Goal: Transaction & Acquisition: Purchase product/service

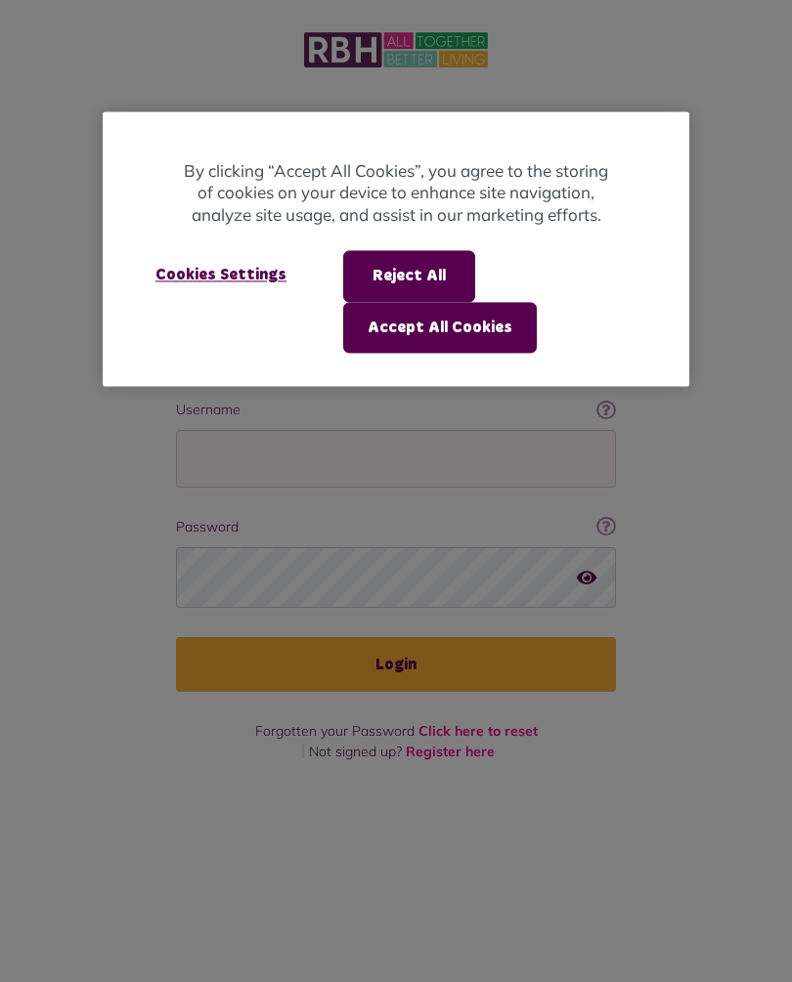
click at [460, 333] on button "Accept All Cookies" at bounding box center [440, 327] width 194 height 51
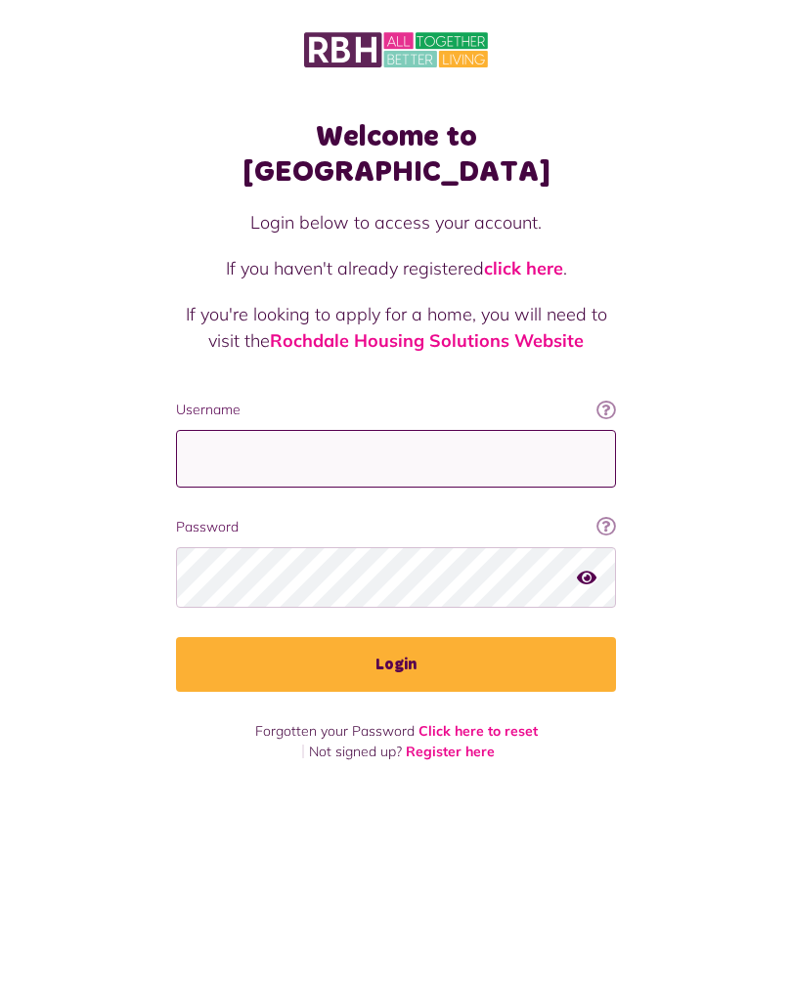
click at [394, 430] on input "Username" at bounding box center [396, 459] width 440 height 58
type input "**********"
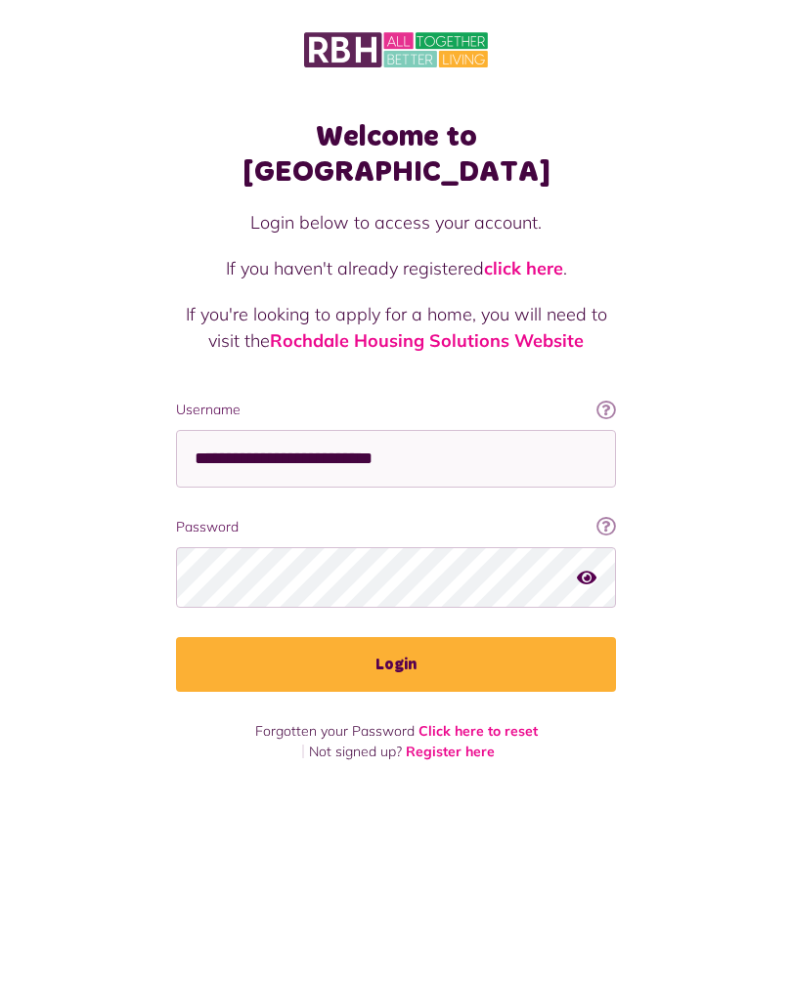
click at [409, 638] on button "Login" at bounding box center [396, 664] width 440 height 55
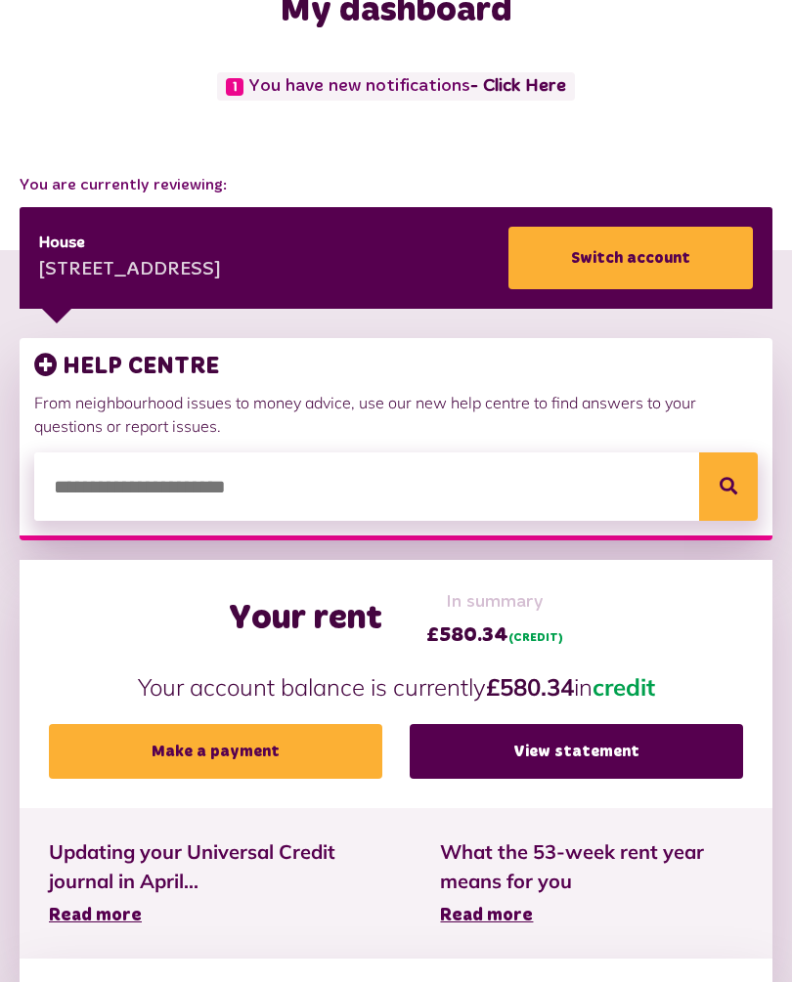
scroll to position [145, 0]
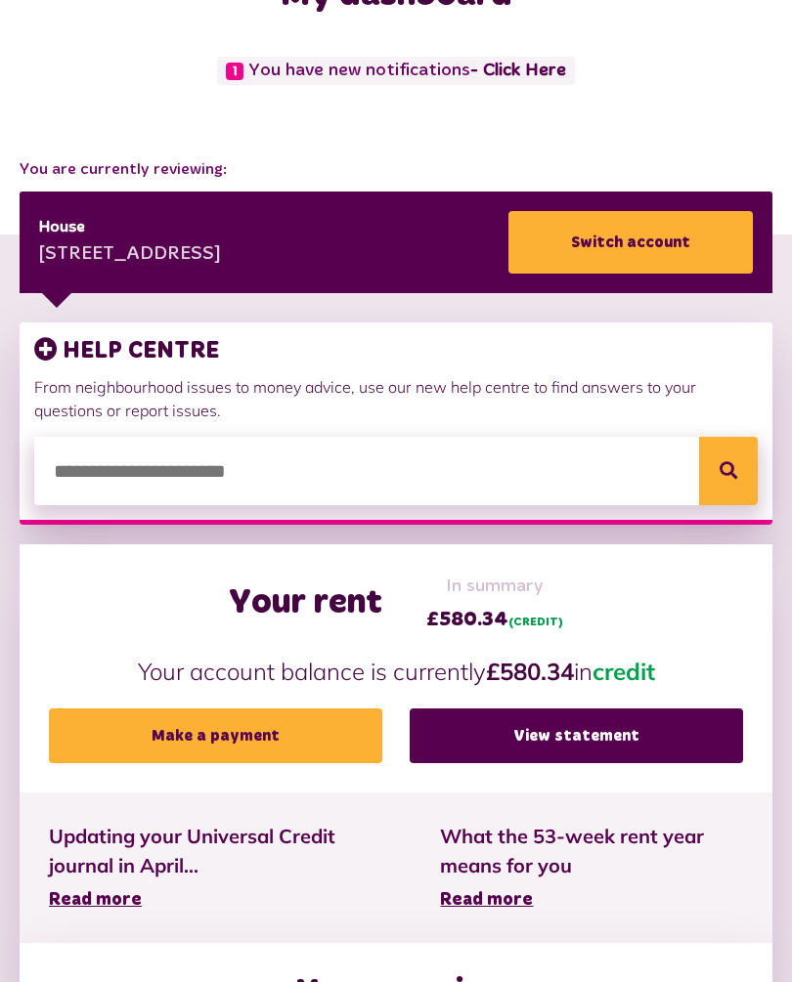
click at [230, 742] on link "Make a payment" at bounding box center [215, 736] width 333 height 55
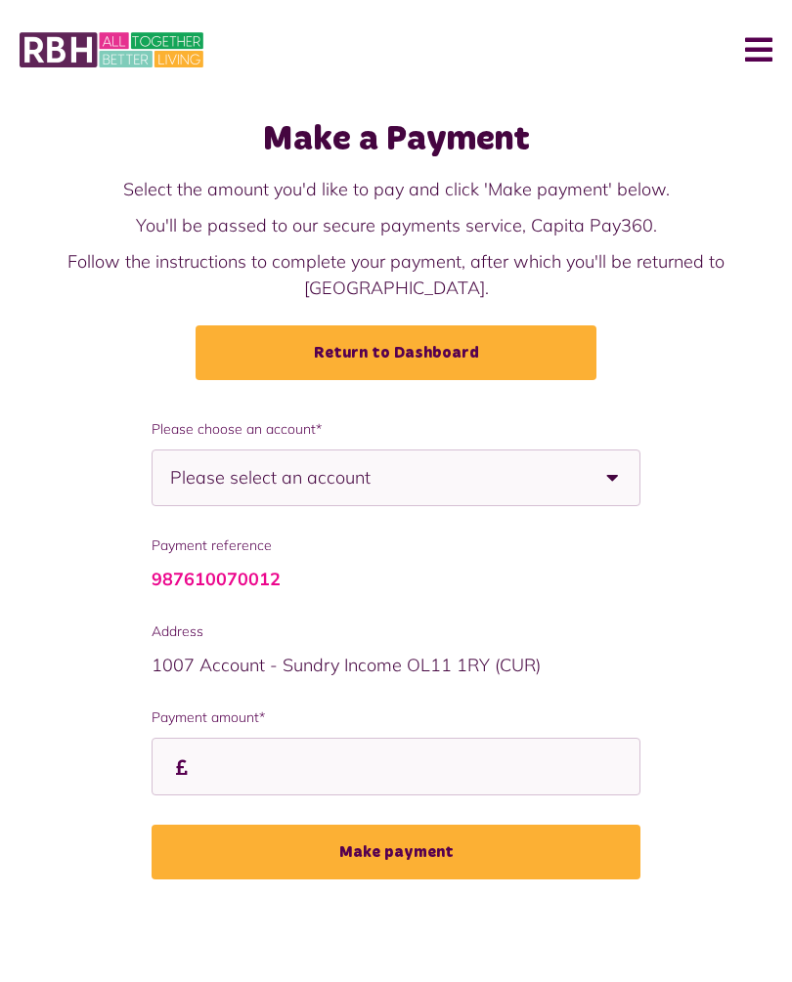
click at [609, 451] on b at bounding box center [612, 478] width 55 height 55
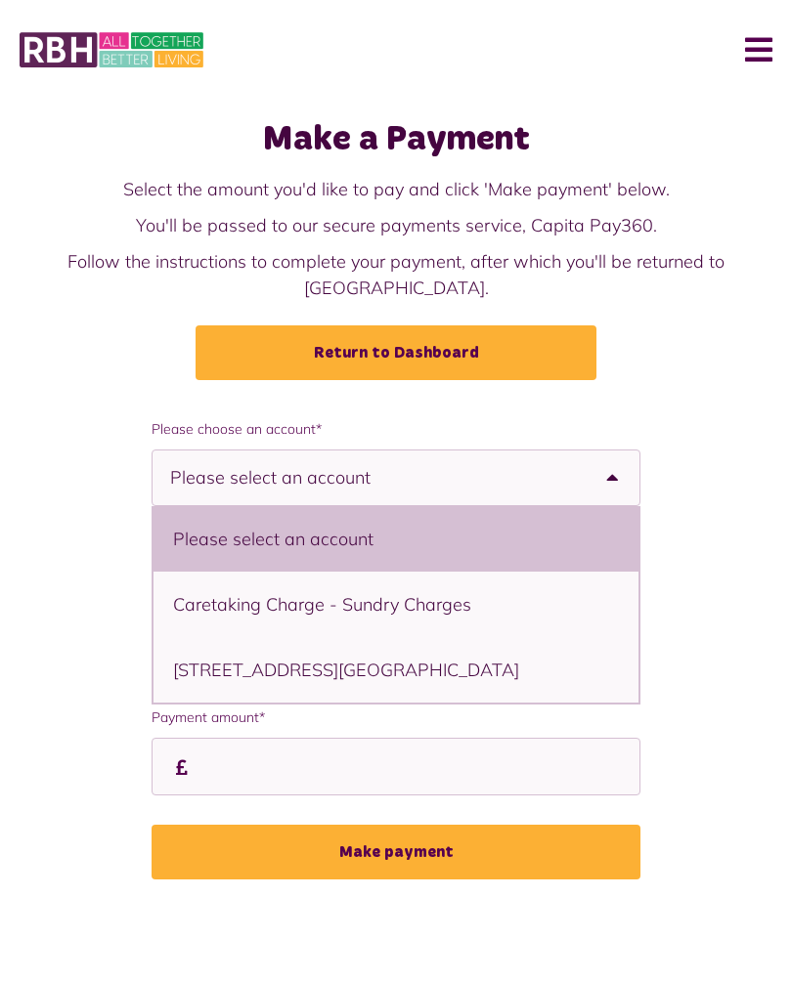
click at [313, 650] on li "3 Dacre Road, Rochdale, OL11 2LH - House" at bounding box center [395, 669] width 485 height 65
select select "**********"
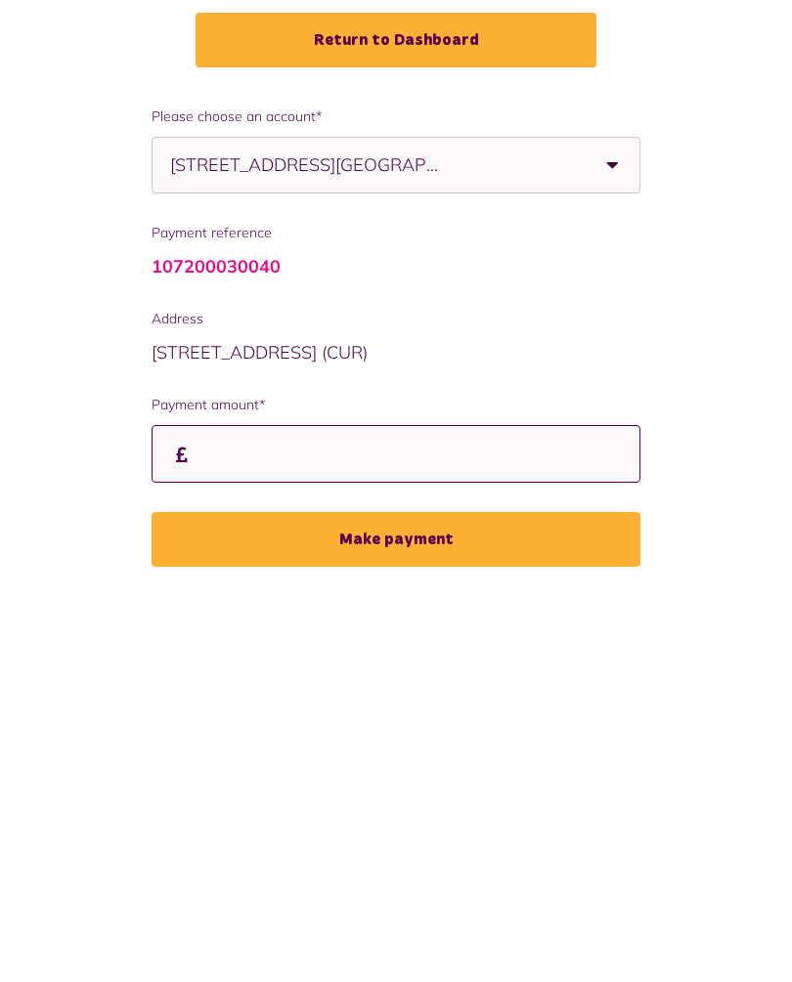
click at [206, 738] on input "Payment amount*" at bounding box center [396, 767] width 489 height 58
type input "***"
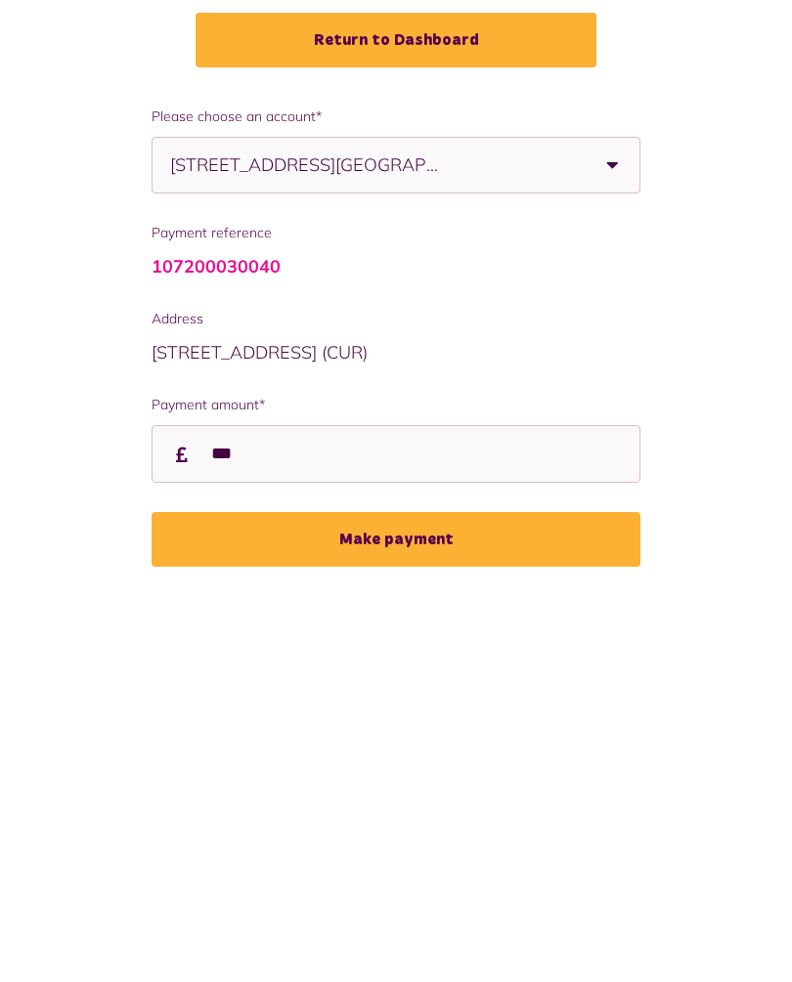
click at [421, 825] on button "Make payment" at bounding box center [396, 852] width 489 height 55
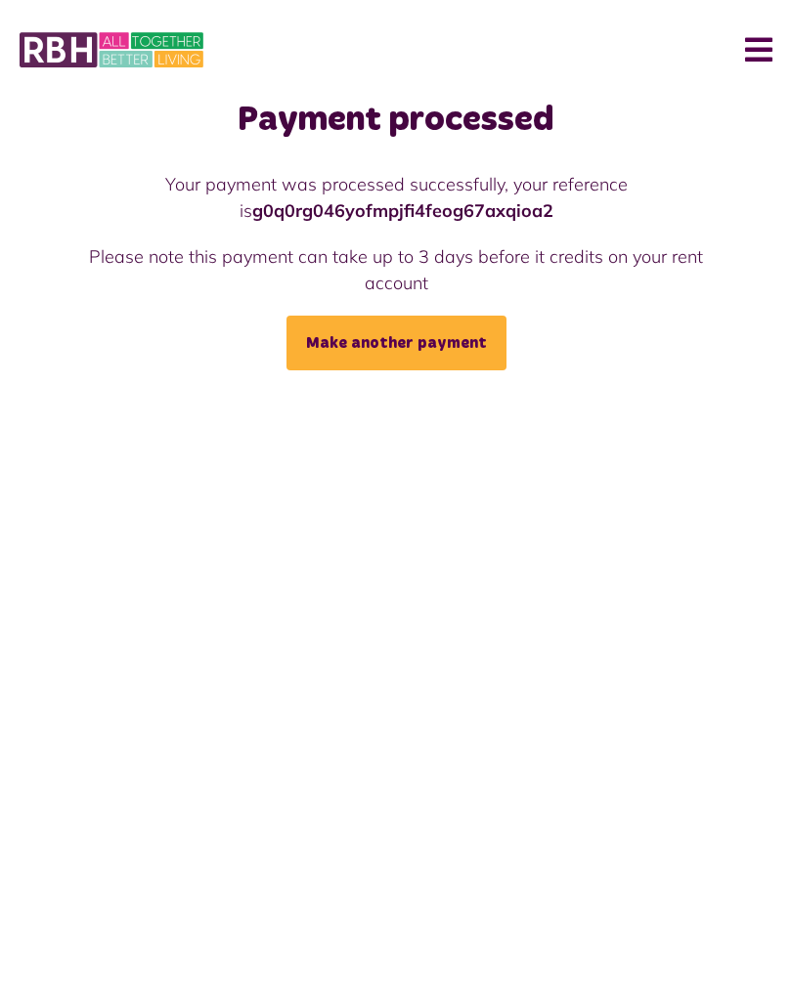
click at [770, 52] on button "Menu" at bounding box center [751, 50] width 42 height 61
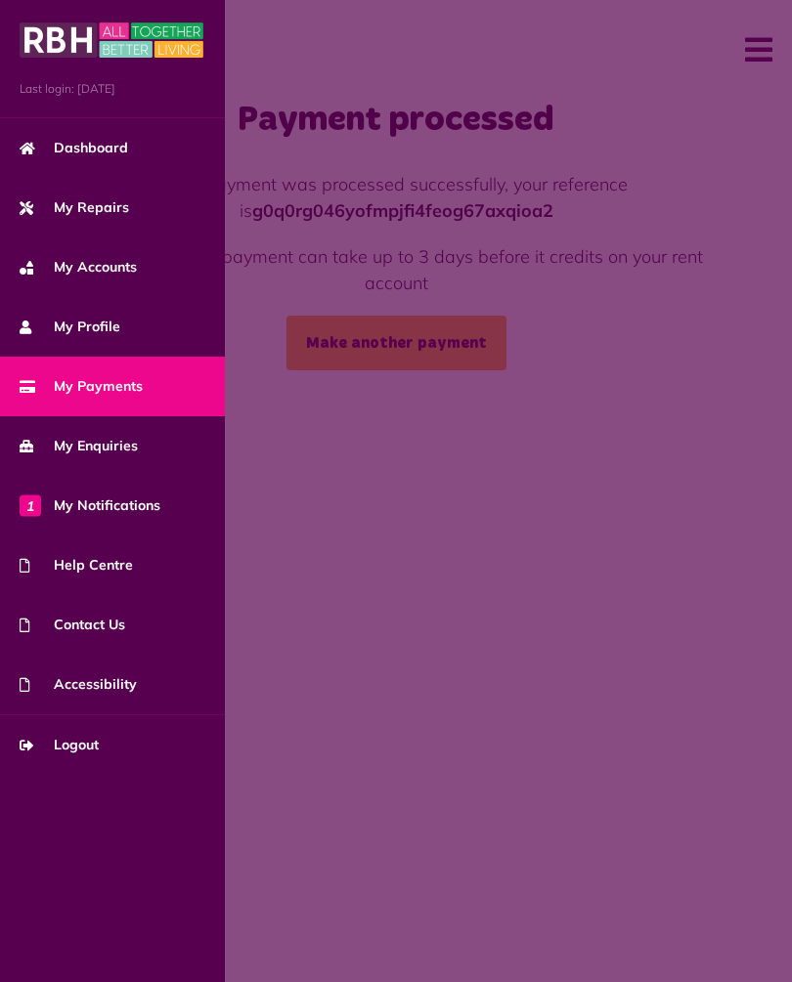
click at [99, 147] on span "Dashboard" at bounding box center [74, 148] width 108 height 21
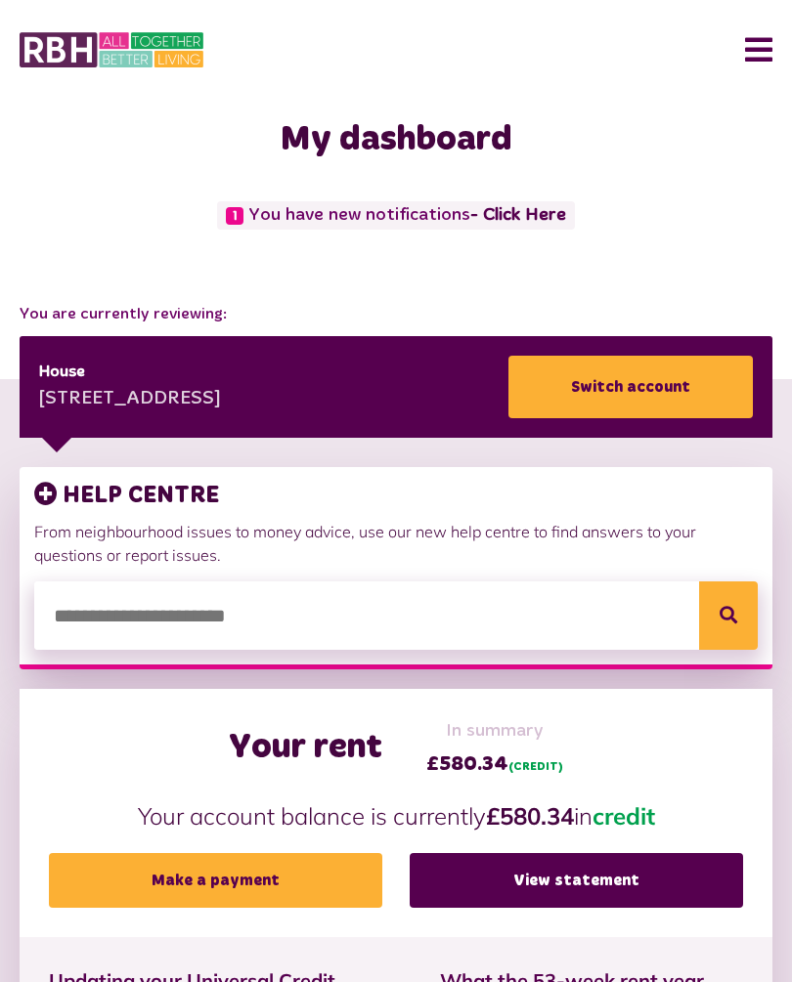
click at [524, 209] on link "- Click Here" at bounding box center [518, 215] width 96 height 18
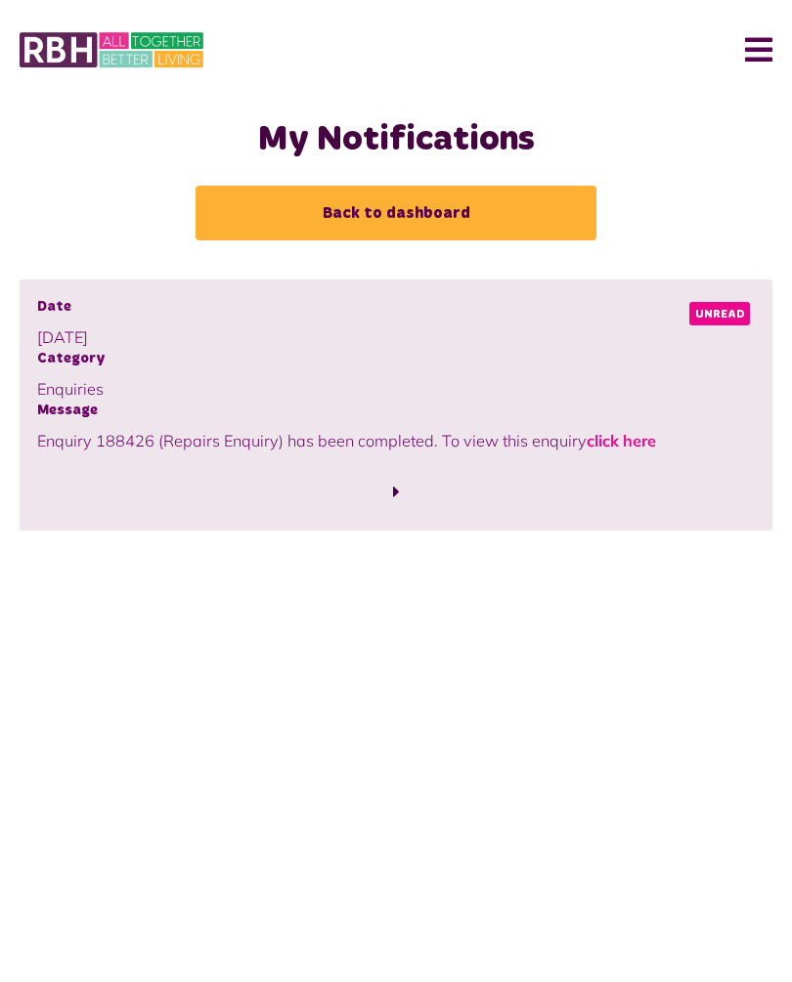
click at [613, 453] on div at bounding box center [395, 479] width 717 height 53
click at [627, 436] on link "click here" at bounding box center [620, 441] width 69 height 20
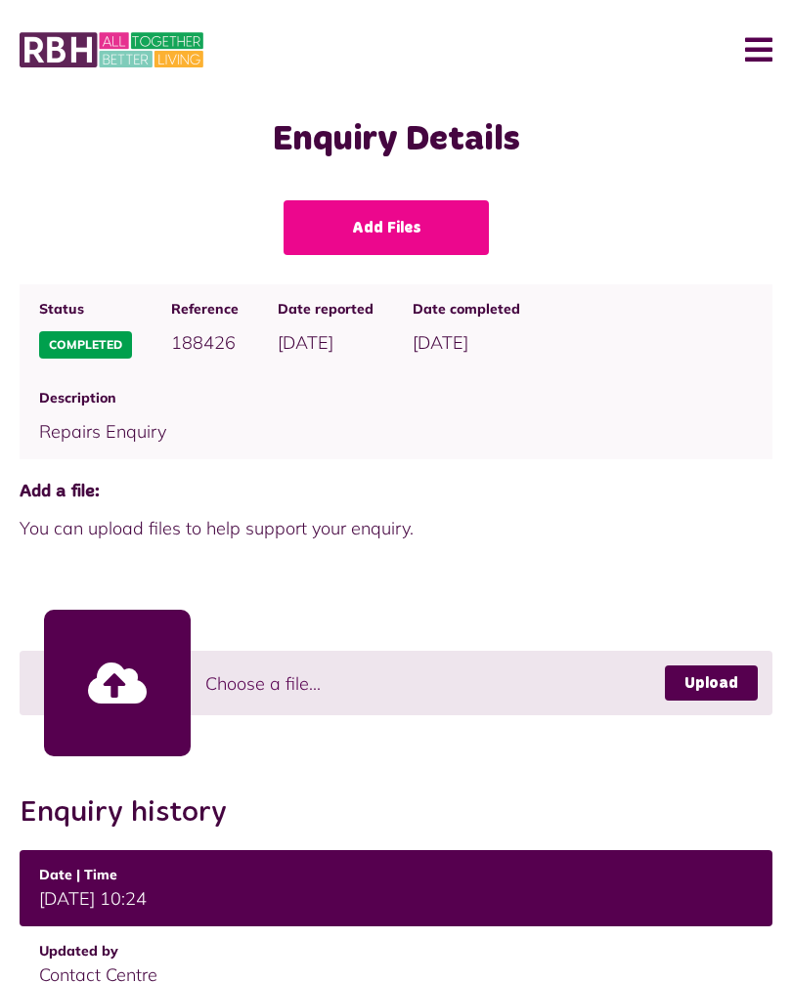
click at [751, 54] on button "Menu" at bounding box center [751, 50] width 42 height 61
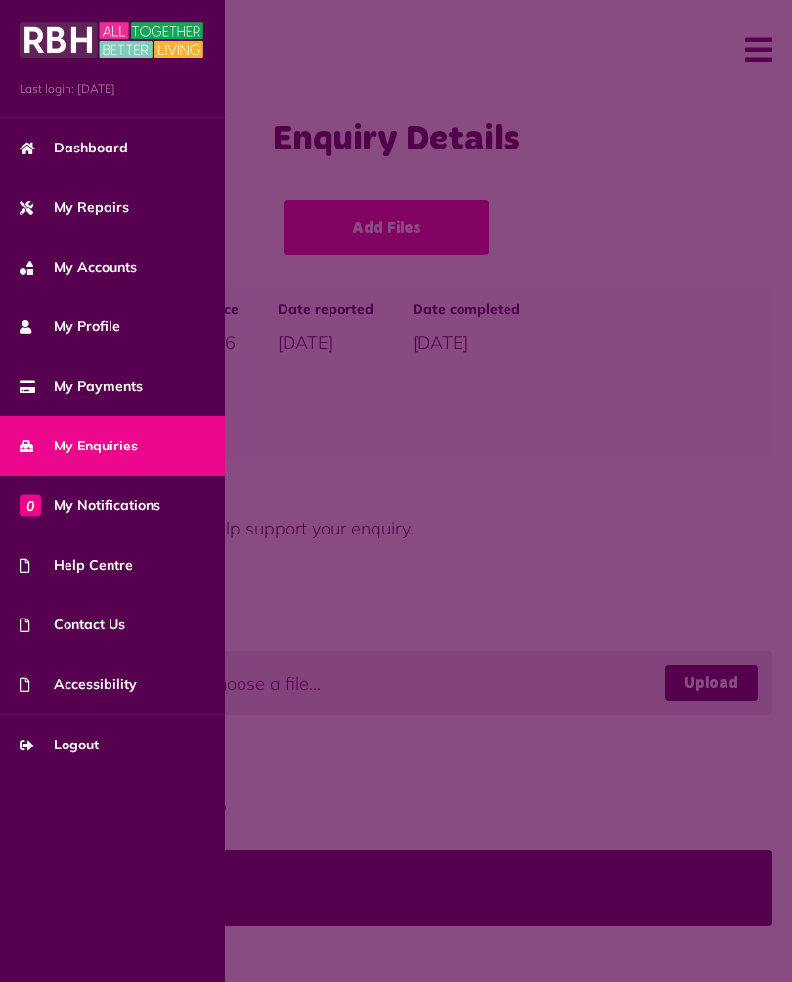
click at [92, 218] on link "My Repairs" at bounding box center [112, 208] width 225 height 60
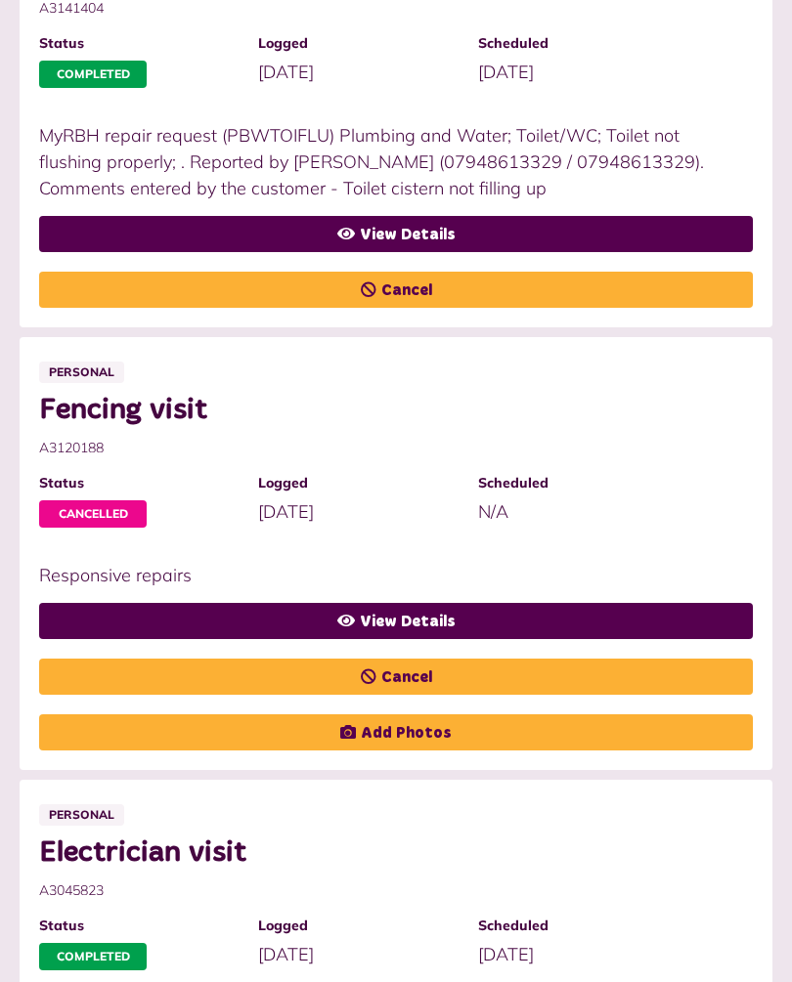
scroll to position [732, 0]
click at [395, 624] on link "View Details" at bounding box center [396, 621] width 714 height 36
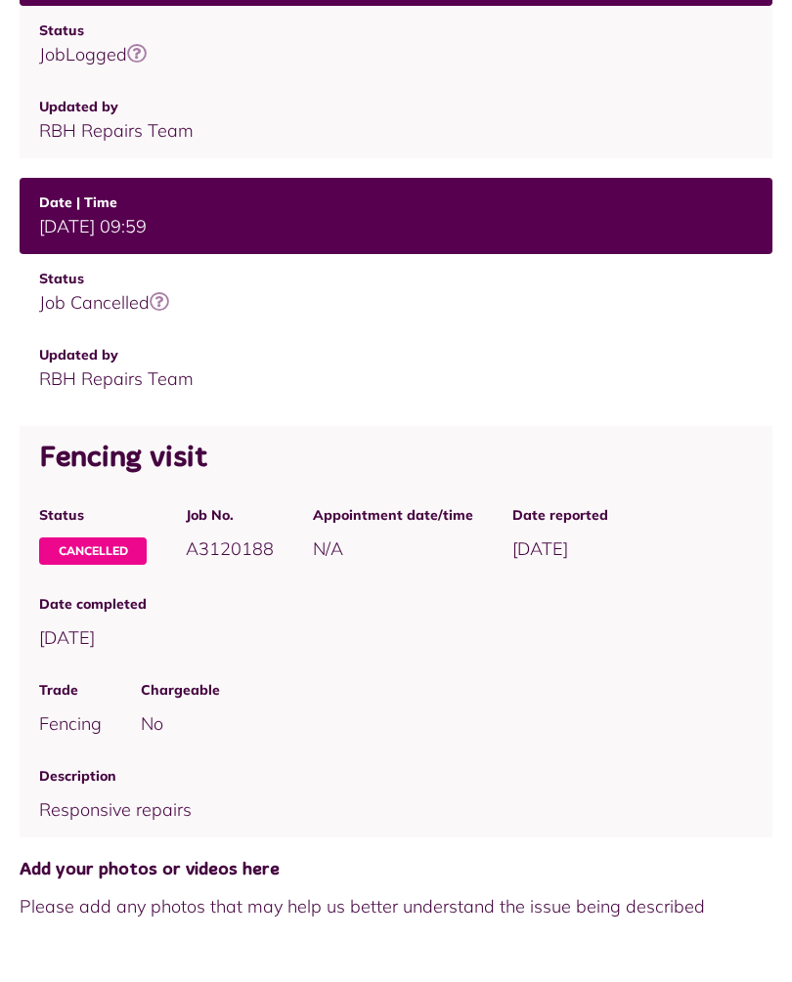
scroll to position [483, 0]
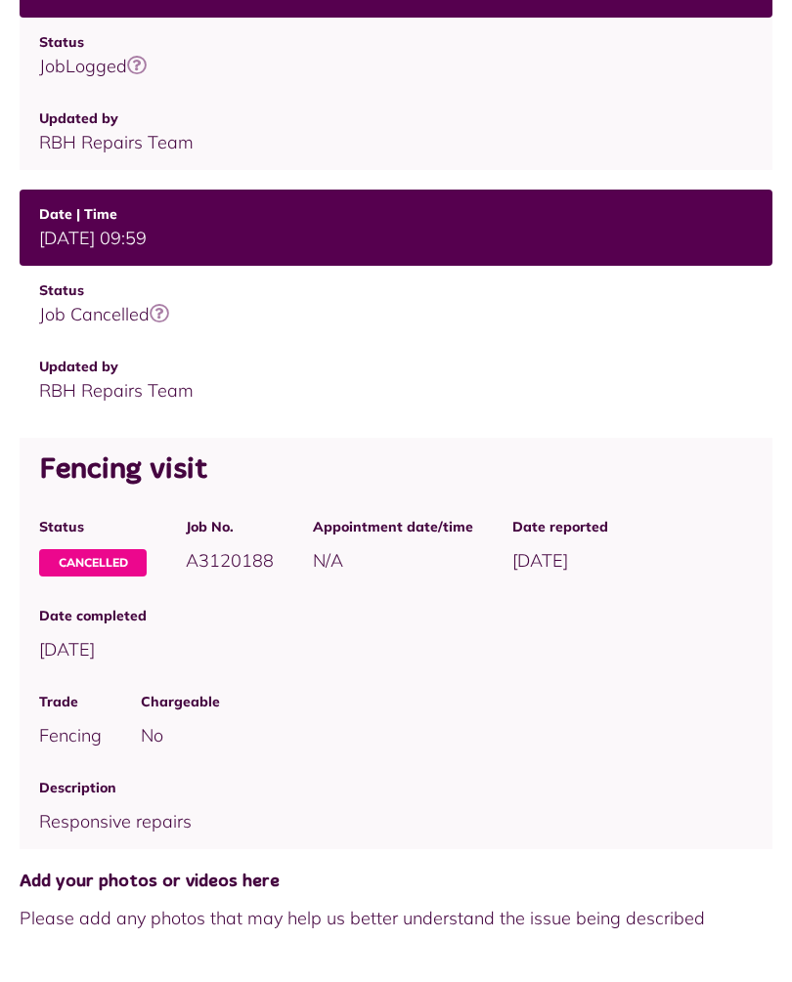
click at [167, 309] on icon at bounding box center [160, 315] width 20 height 20
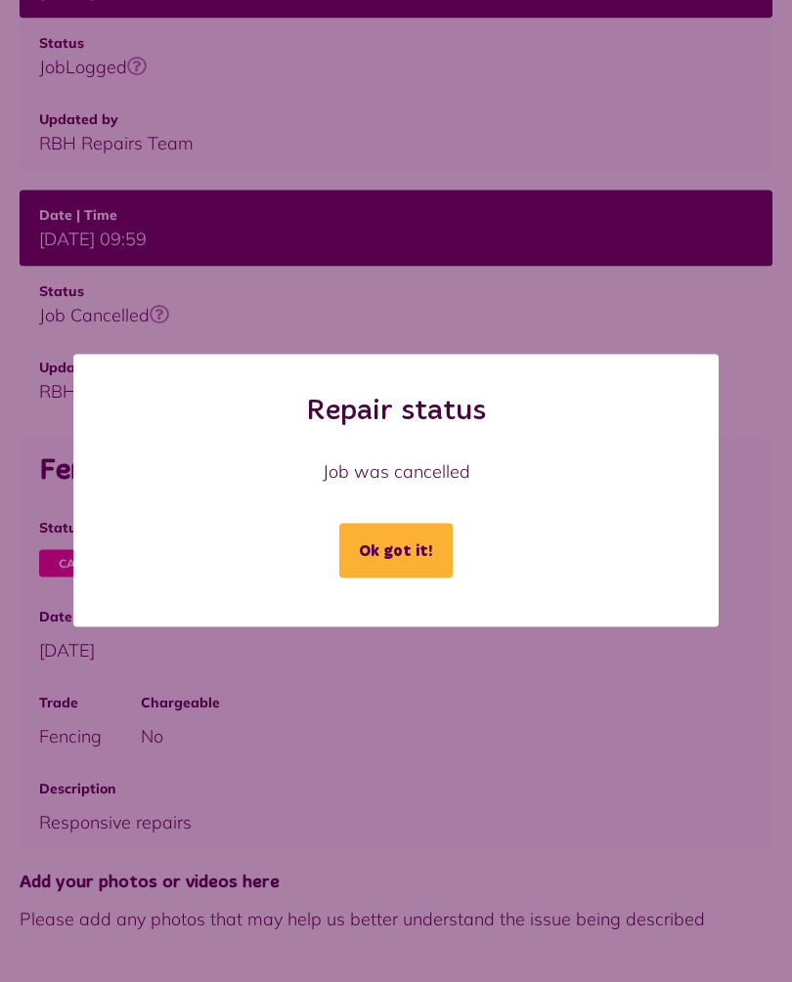
scroll to position [484, 0]
click at [699, 310] on div "Repair status Job was cancelled Ok got it! Loading..." at bounding box center [396, 491] width 792 height 982
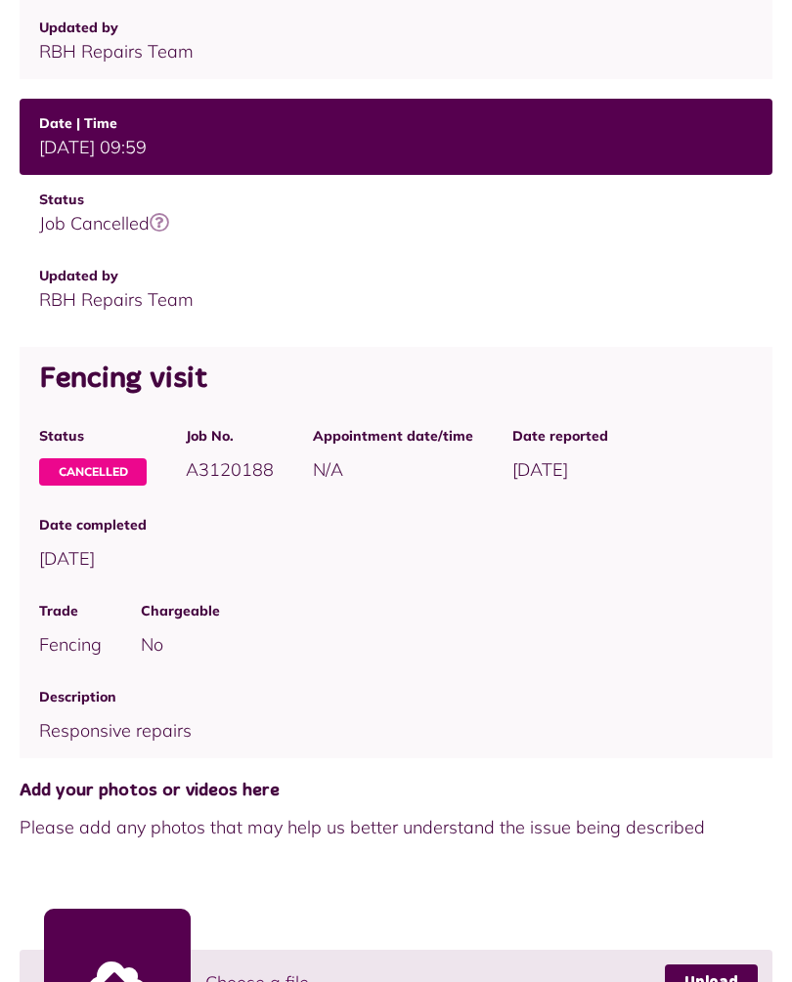
scroll to position [585, 0]
